Goal: Transaction & Acquisition: Purchase product/service

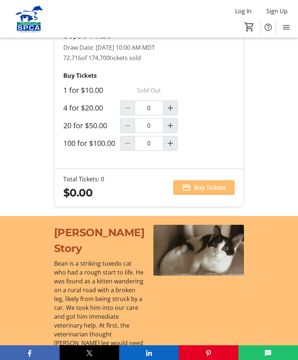
scroll to position [715, 0]
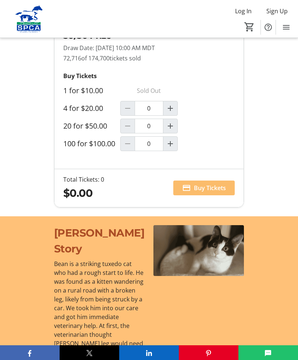
click at [170, 148] on mat-icon "Increment by one" at bounding box center [170, 143] width 9 height 9
type input "1"
click at [203, 192] on span "Buy Tickets" at bounding box center [210, 187] width 32 height 9
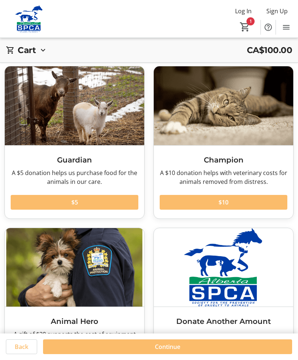
click at [247, 25] on mat-icon "1" at bounding box center [245, 26] width 11 height 11
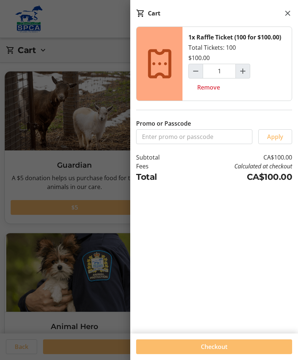
scroll to position [14, 0]
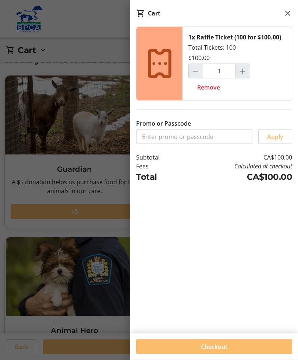
click at [206, 341] on span at bounding box center [214, 347] width 156 height 18
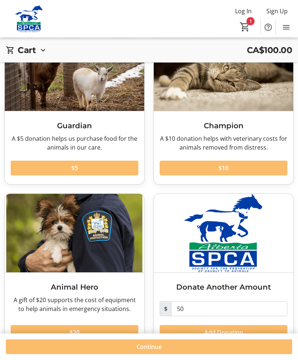
scroll to position [58, 0]
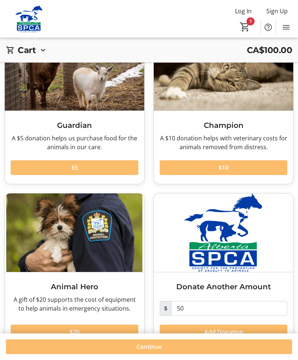
click at [152, 355] on span at bounding box center [149, 347] width 287 height 18
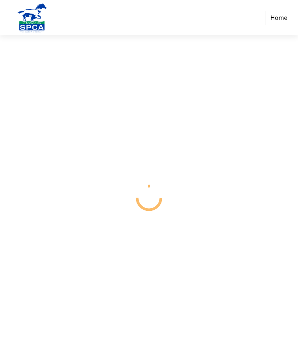
select select "CA"
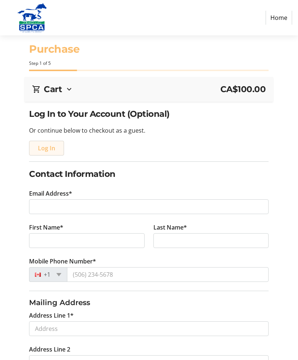
click at [45, 146] on span "Log In" at bounding box center [46, 148] width 17 height 9
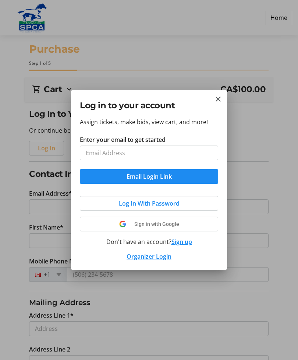
click at [91, 154] on input "Enter your email to get started" at bounding box center [149, 152] width 138 height 15
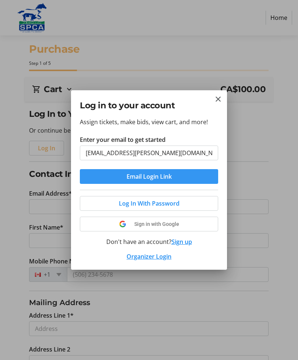
type input "[EMAIL_ADDRESS][PERSON_NAME][DOMAIN_NAME]"
click at [156, 175] on span "Email Login Link" at bounding box center [149, 176] width 45 height 9
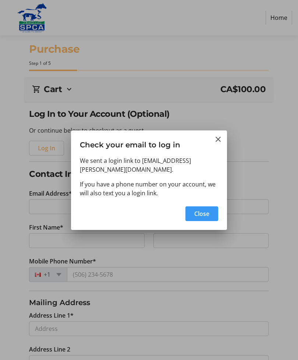
click at [204, 212] on span "Close" at bounding box center [201, 213] width 15 height 9
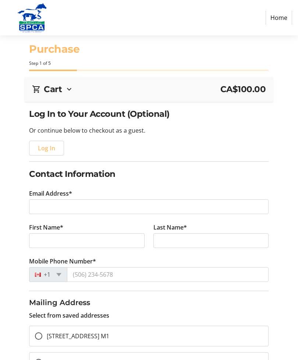
type input "[EMAIL_ADDRESS][PERSON_NAME][DOMAIN_NAME]"
type input "[PERSON_NAME]"
type input "[PHONE_NUMBER]"
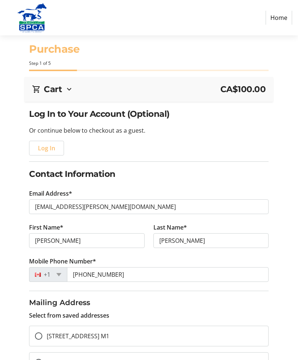
radio input "true"
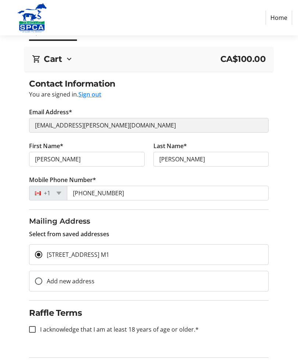
scroll to position [31, 0]
click at [38, 325] on div at bounding box center [33, 329] width 18 height 18
checkbox input "true"
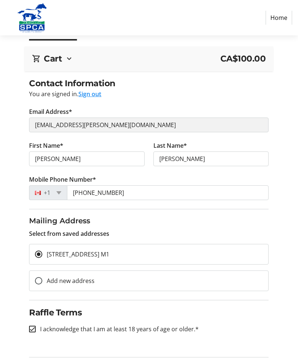
click at [167, 253] on mat-radio-button "[STREET_ADDRESS] M1" at bounding box center [149, 254] width 240 height 21
click at [171, 255] on mat-radio-button "[STREET_ADDRESS] M1" at bounding box center [149, 254] width 240 height 21
click at [171, 254] on mat-radio-button "[STREET_ADDRESS] M1" at bounding box center [149, 254] width 240 height 21
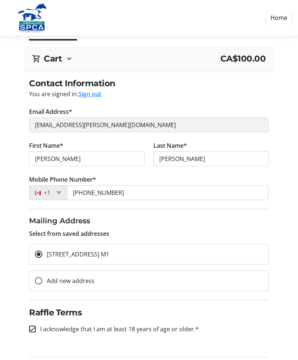
click at [181, 256] on mat-radio-button "[STREET_ADDRESS] M1" at bounding box center [149, 254] width 240 height 21
click at [194, 259] on mat-radio-button "[STREET_ADDRESS] M1" at bounding box center [149, 254] width 240 height 21
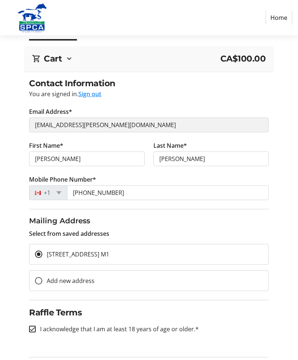
click at [109, 255] on span "[STREET_ADDRESS] M1" at bounding box center [78, 254] width 63 height 8
click at [42, 255] on input "[STREET_ADDRESS] M1" at bounding box center [38, 253] width 7 height 7
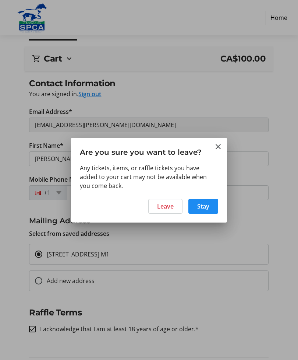
click at [168, 211] on span at bounding box center [166, 206] width 34 height 18
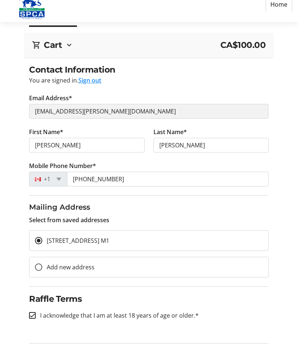
scroll to position [31, 0]
